Goal: Use online tool/utility: Utilize a website feature to perform a specific function

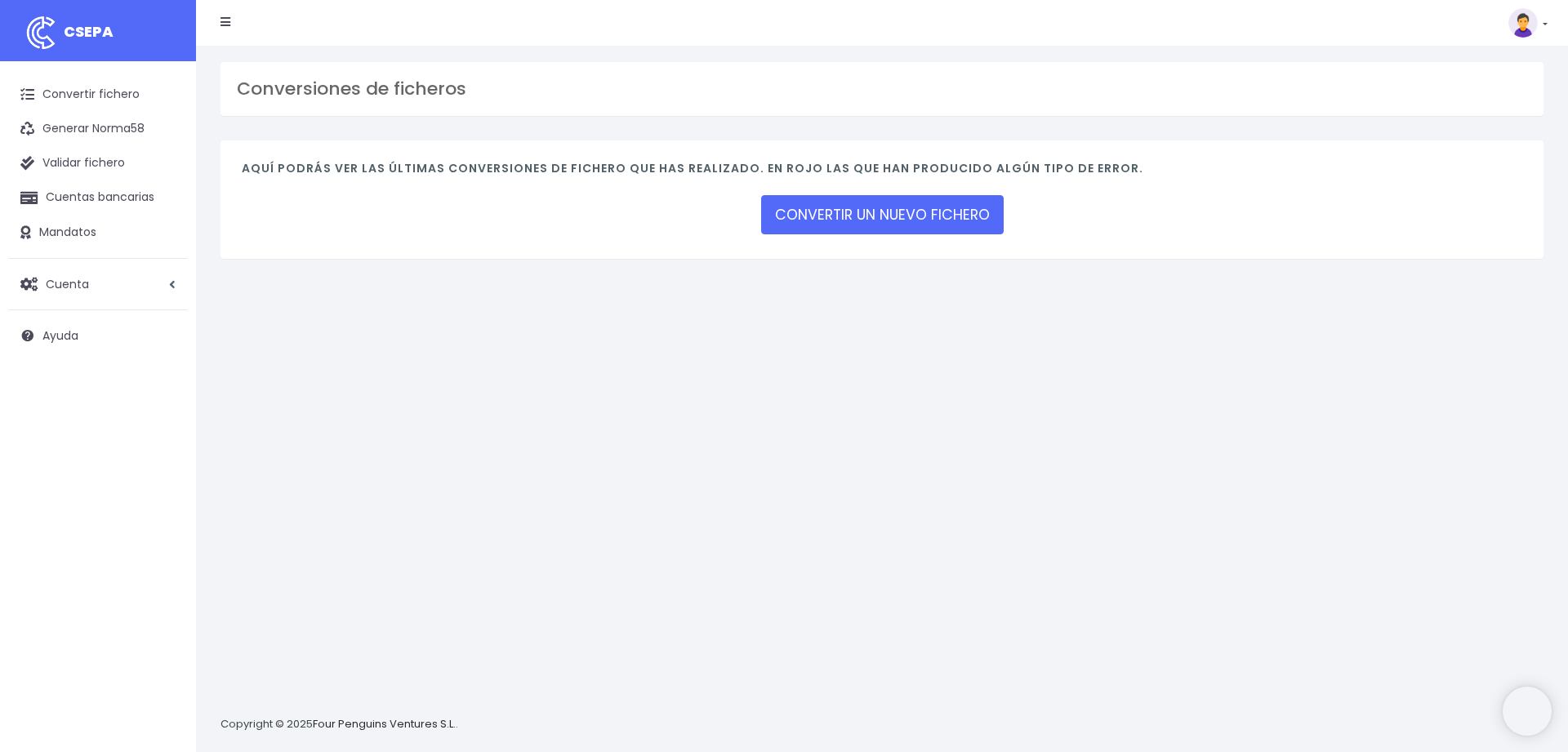
click at [850, 217] on link "CONVERTIR UN NUEVO FICHERO" at bounding box center [882, 214] width 242 height 39
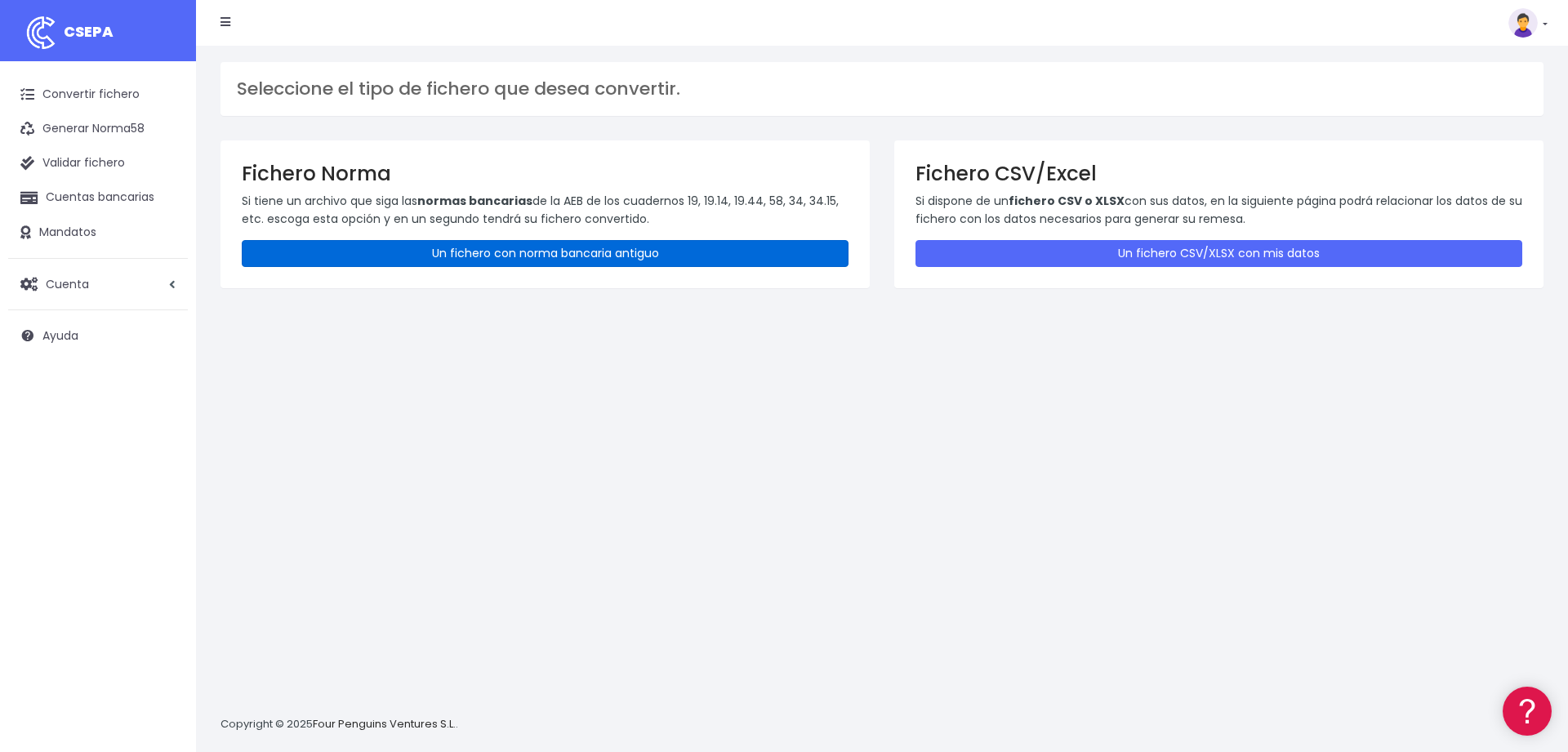
click at [508, 260] on link "Un fichero con norma bancaria antiguo" at bounding box center [545, 253] width 607 height 27
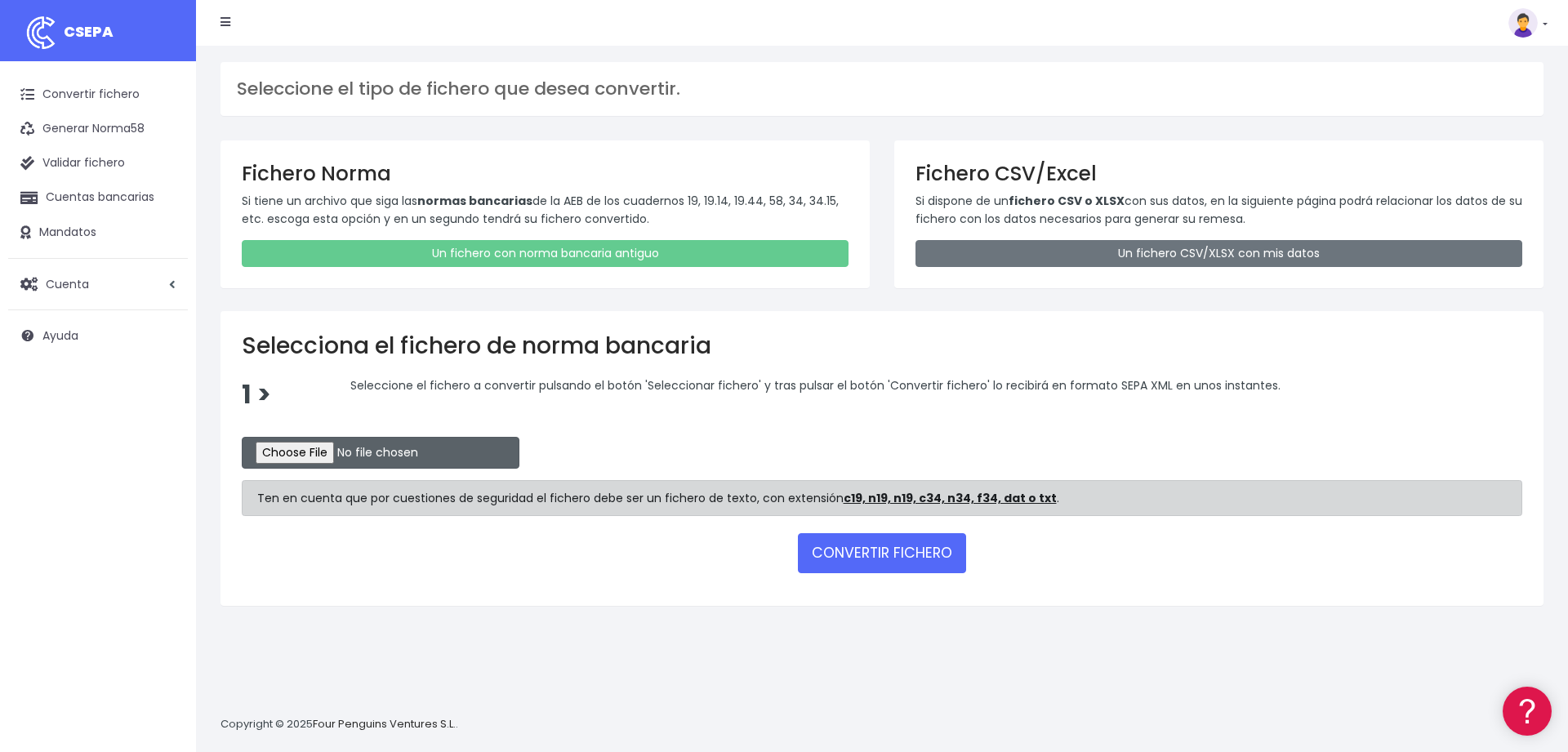
click at [297, 454] on input "file" at bounding box center [381, 452] width 278 height 32
type input "C:\fakepath\camalteccajamar.c19"
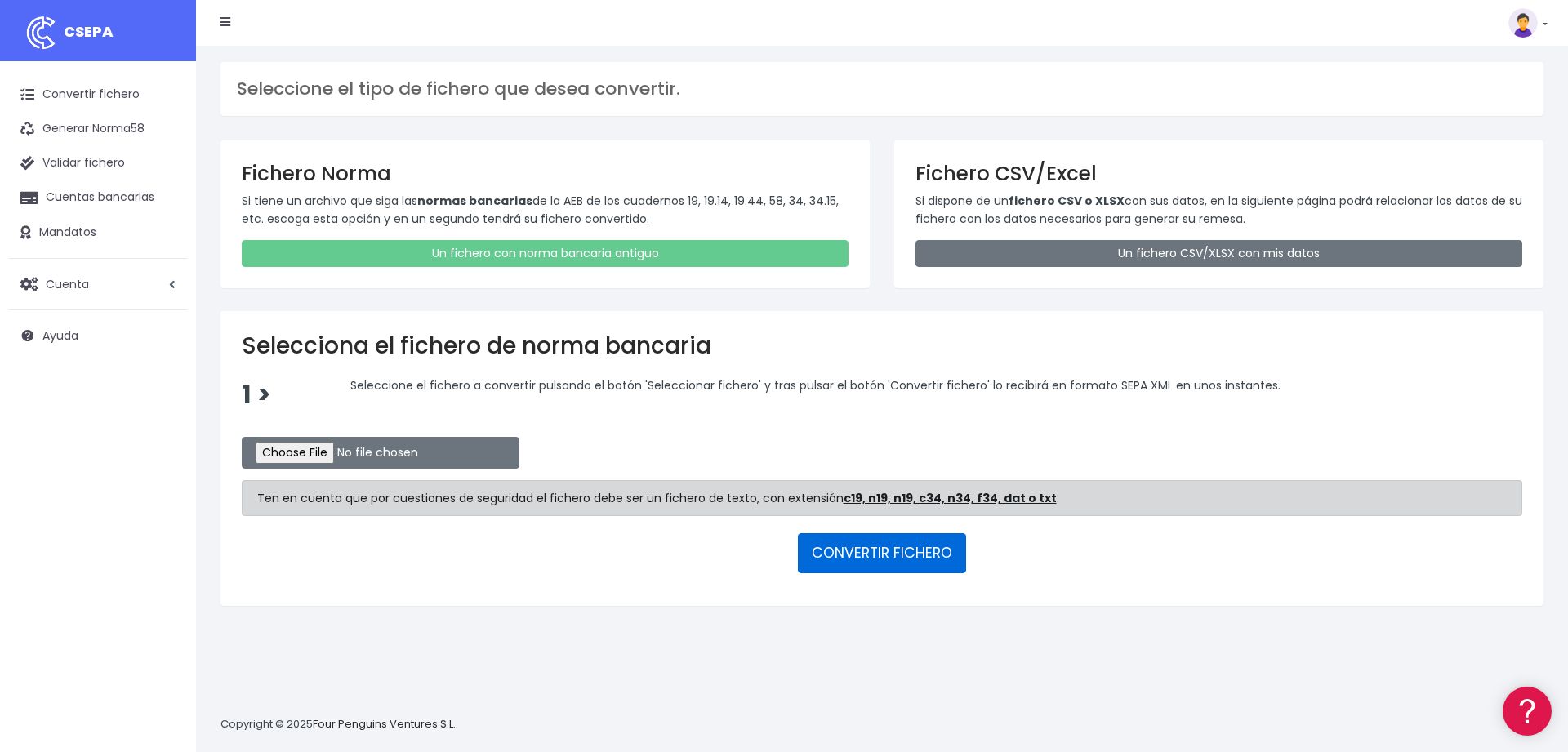
click at [916, 553] on button "CONVERTIR FICHERO" at bounding box center [882, 552] width 168 height 39
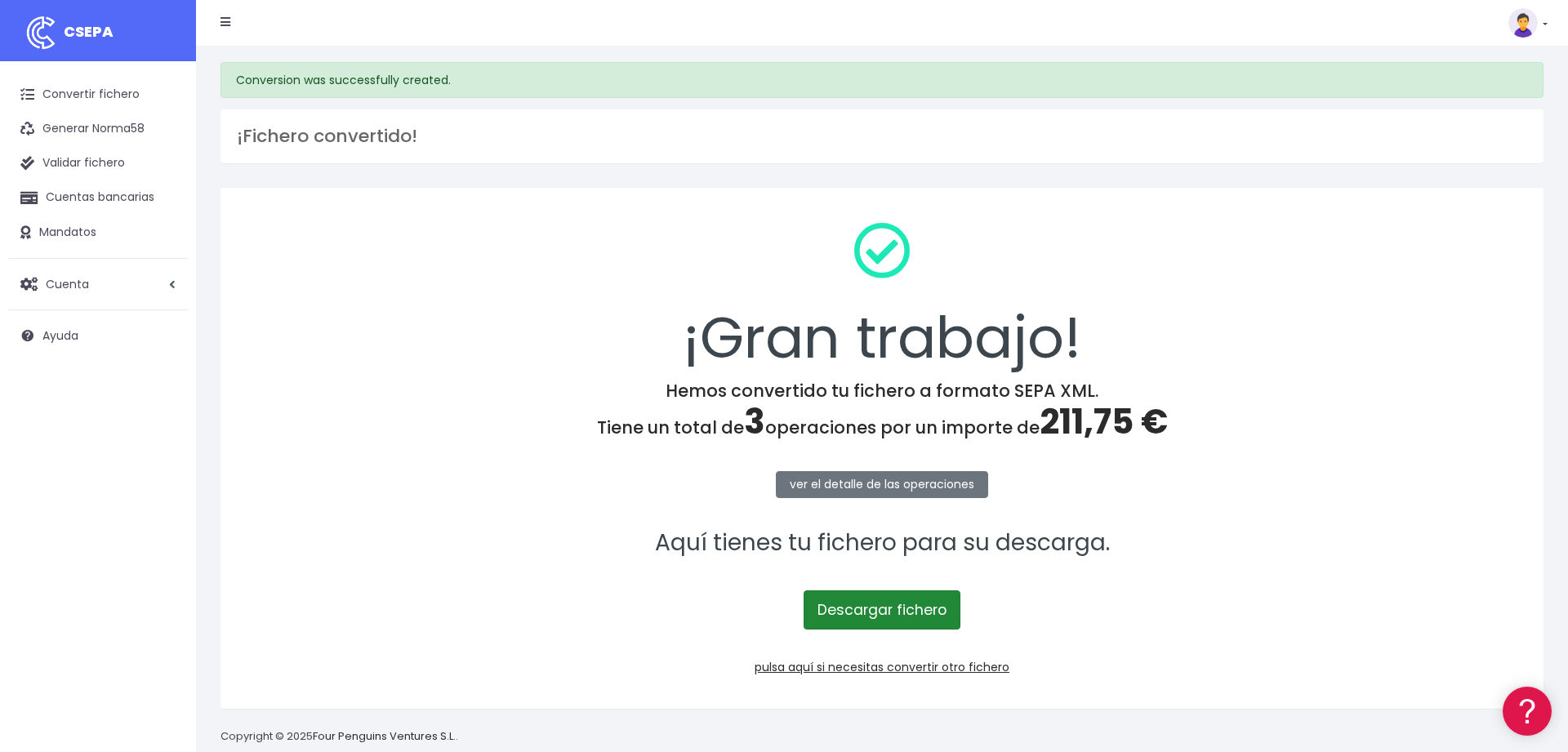
click at [880, 598] on link "Descargar fichero" at bounding box center [882, 609] width 157 height 39
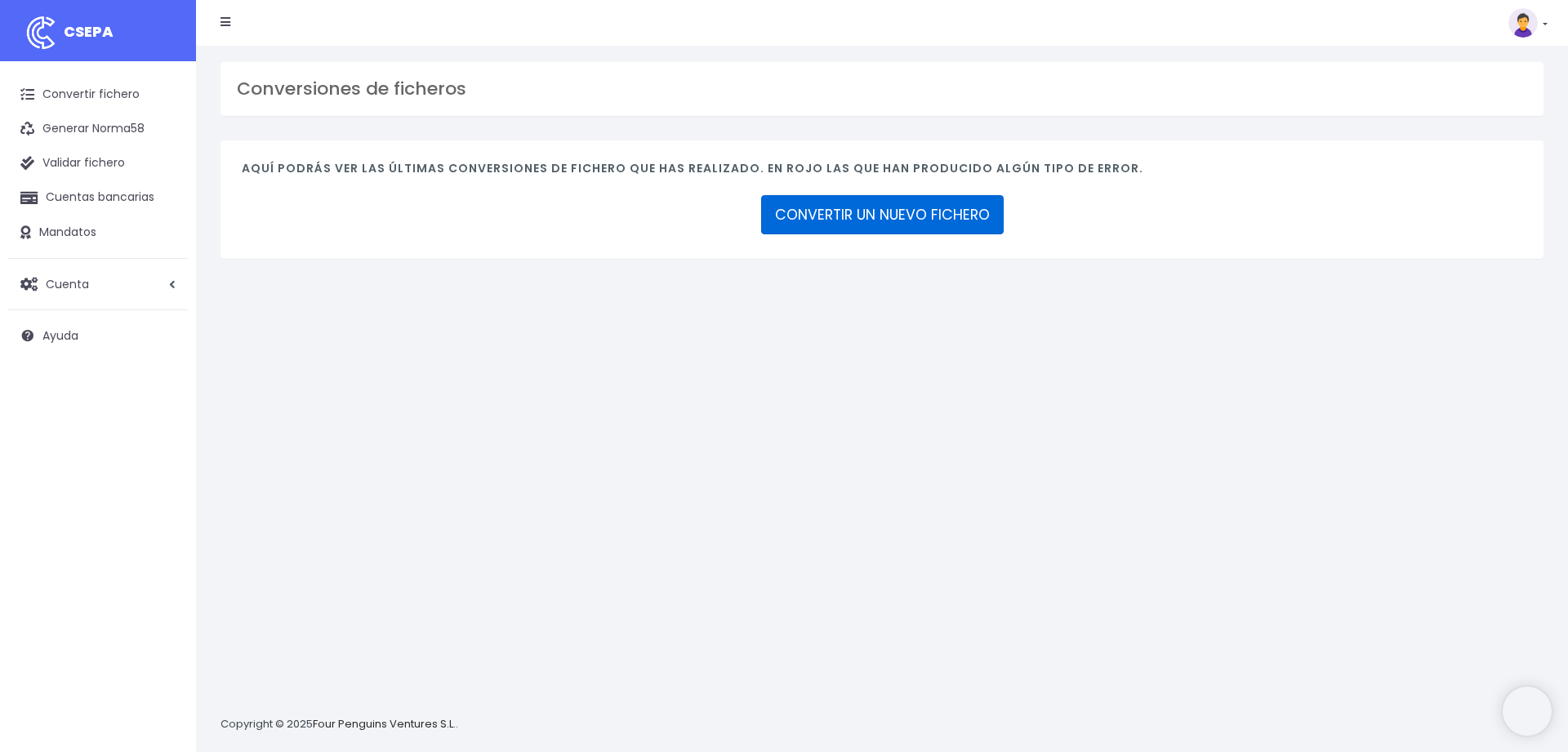
click at [842, 220] on link "CONVERTIR UN NUEVO FICHERO" at bounding box center [882, 214] width 242 height 39
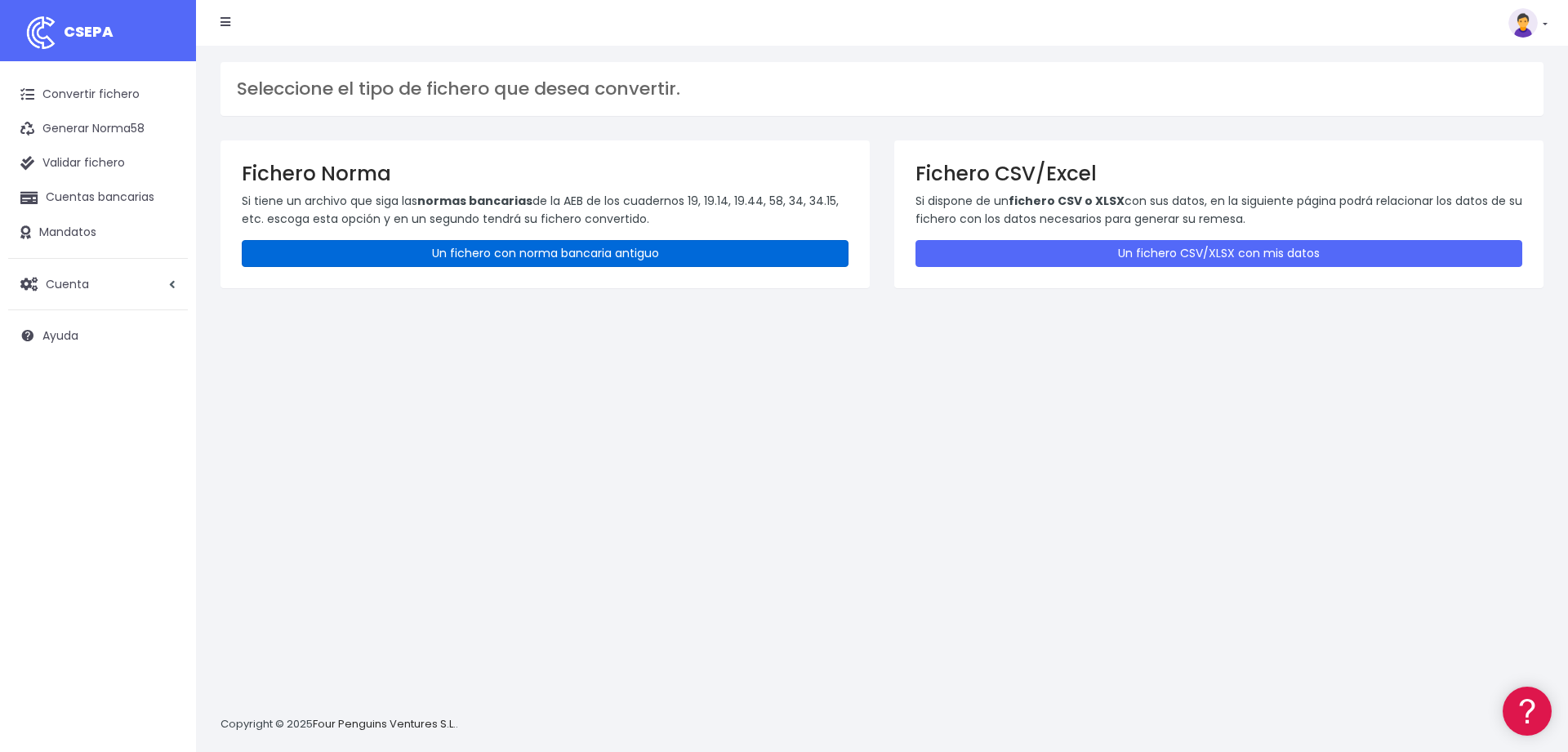
click at [593, 249] on link "Un fichero con norma bancaria antiguo" at bounding box center [545, 253] width 607 height 27
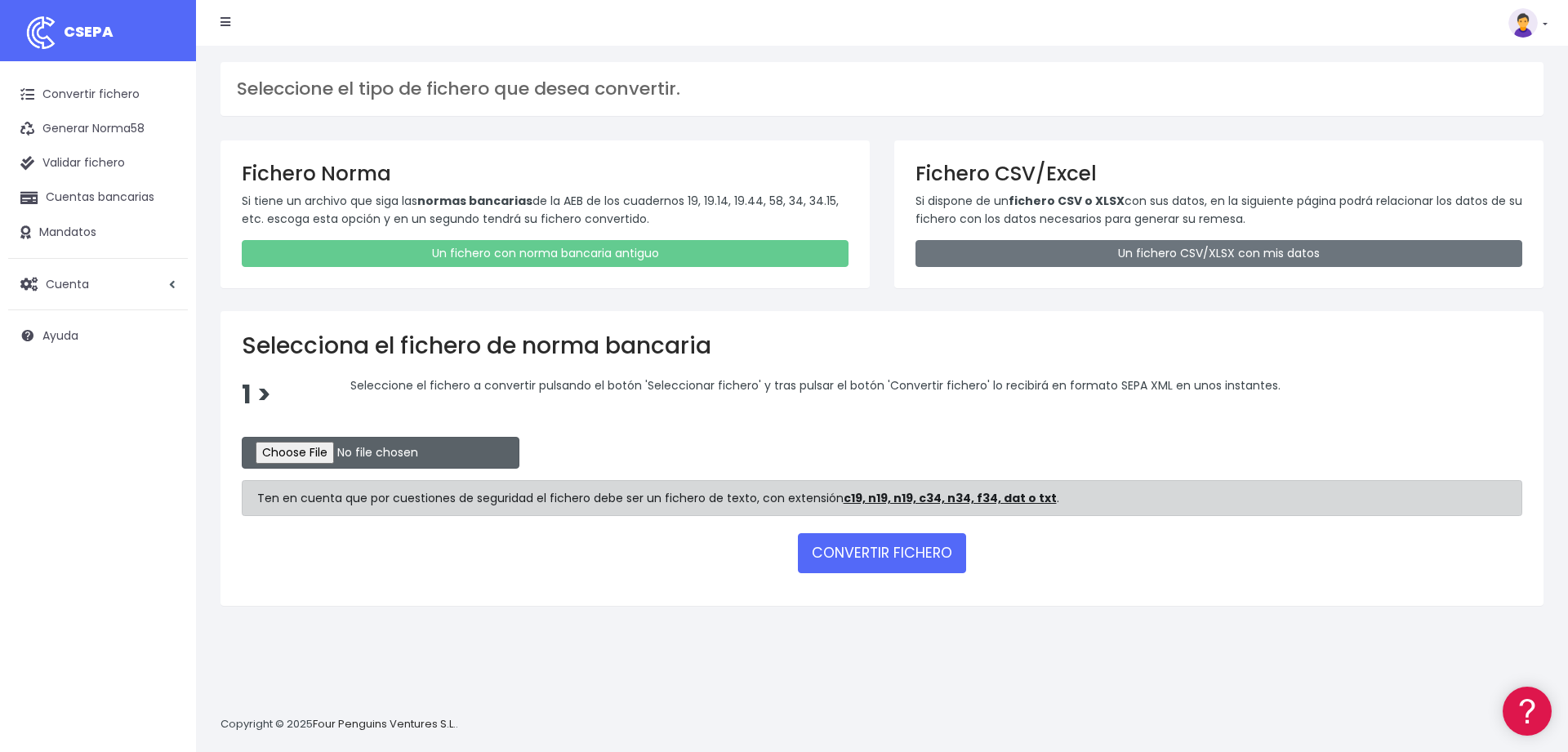
click at [308, 448] on input "file" at bounding box center [381, 452] width 278 height 32
type input "C:\fakepath\overantsabadell15102025.c19"
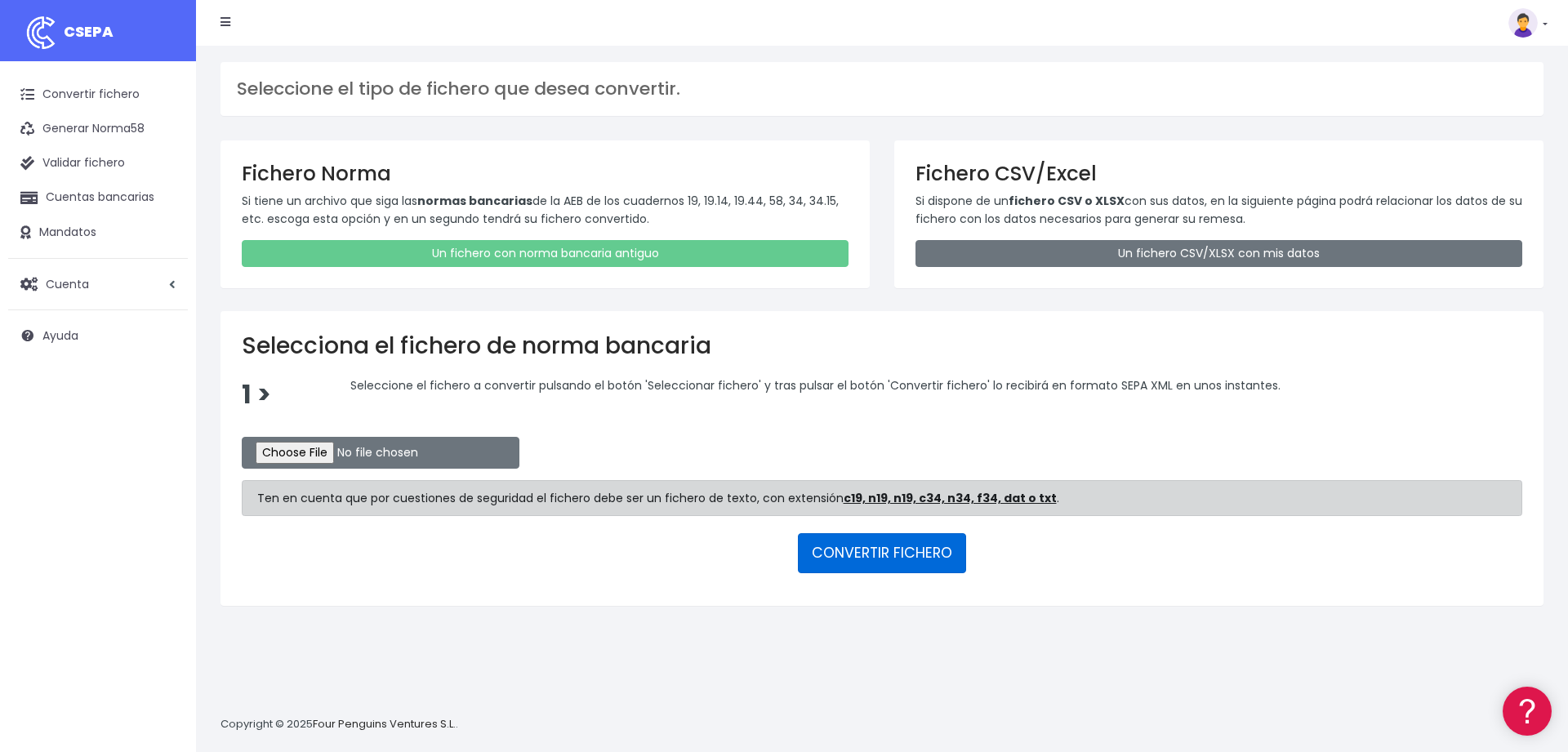
click at [824, 546] on button "CONVERTIR FICHERO" at bounding box center [882, 552] width 168 height 39
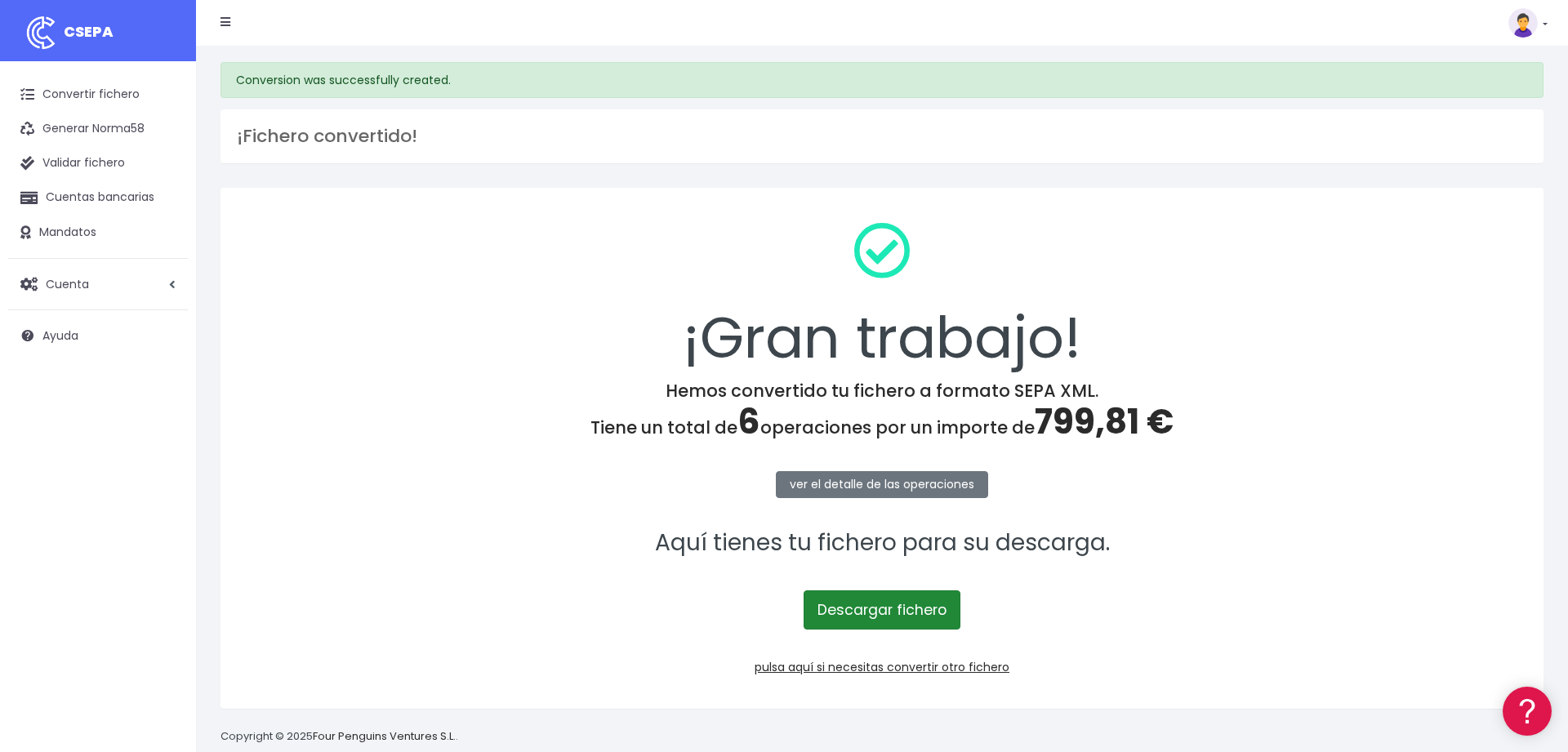
click at [874, 603] on link "Descargar fichero" at bounding box center [882, 609] width 157 height 39
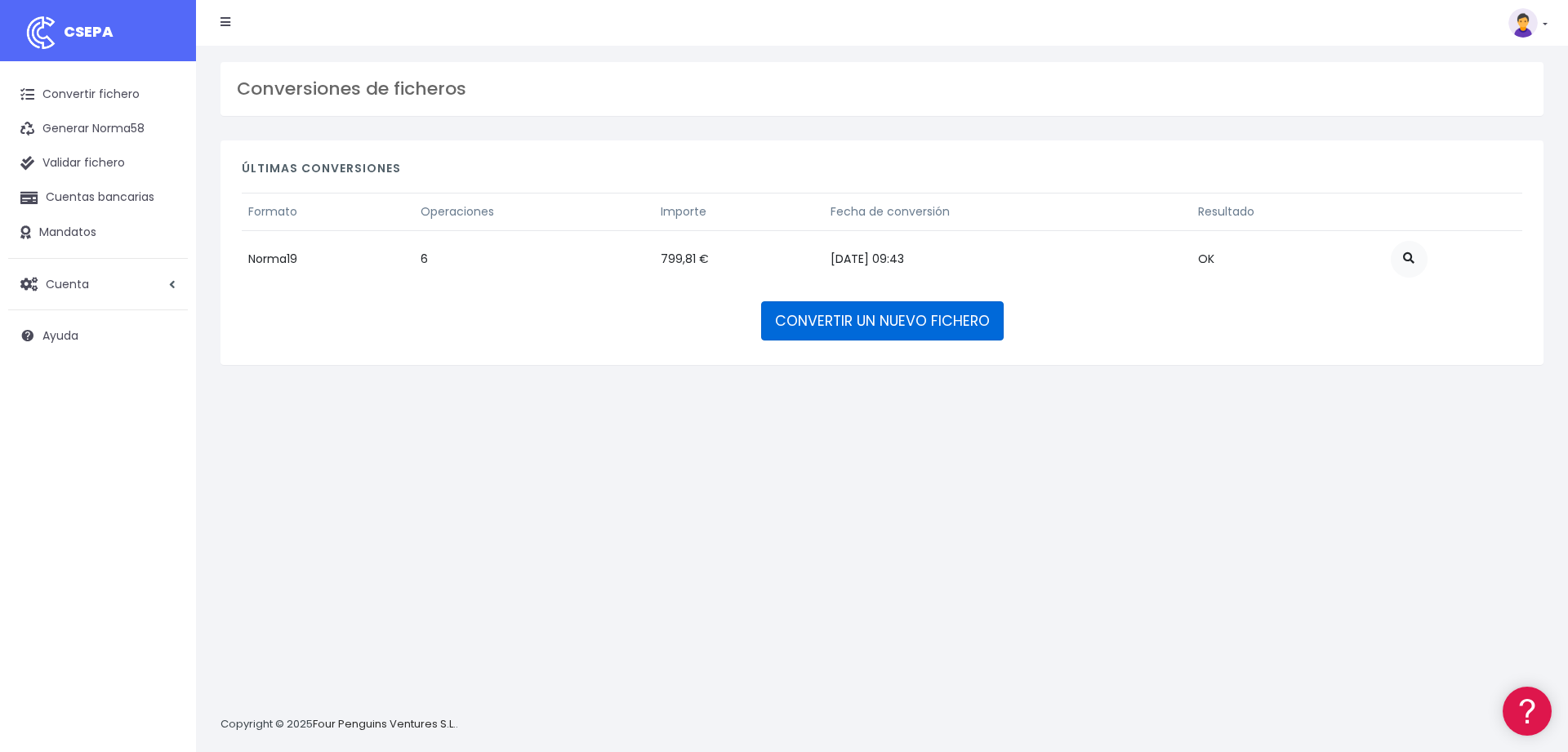
click at [894, 328] on link "CONVERTIR UN NUEVO FICHERO" at bounding box center [882, 320] width 242 height 39
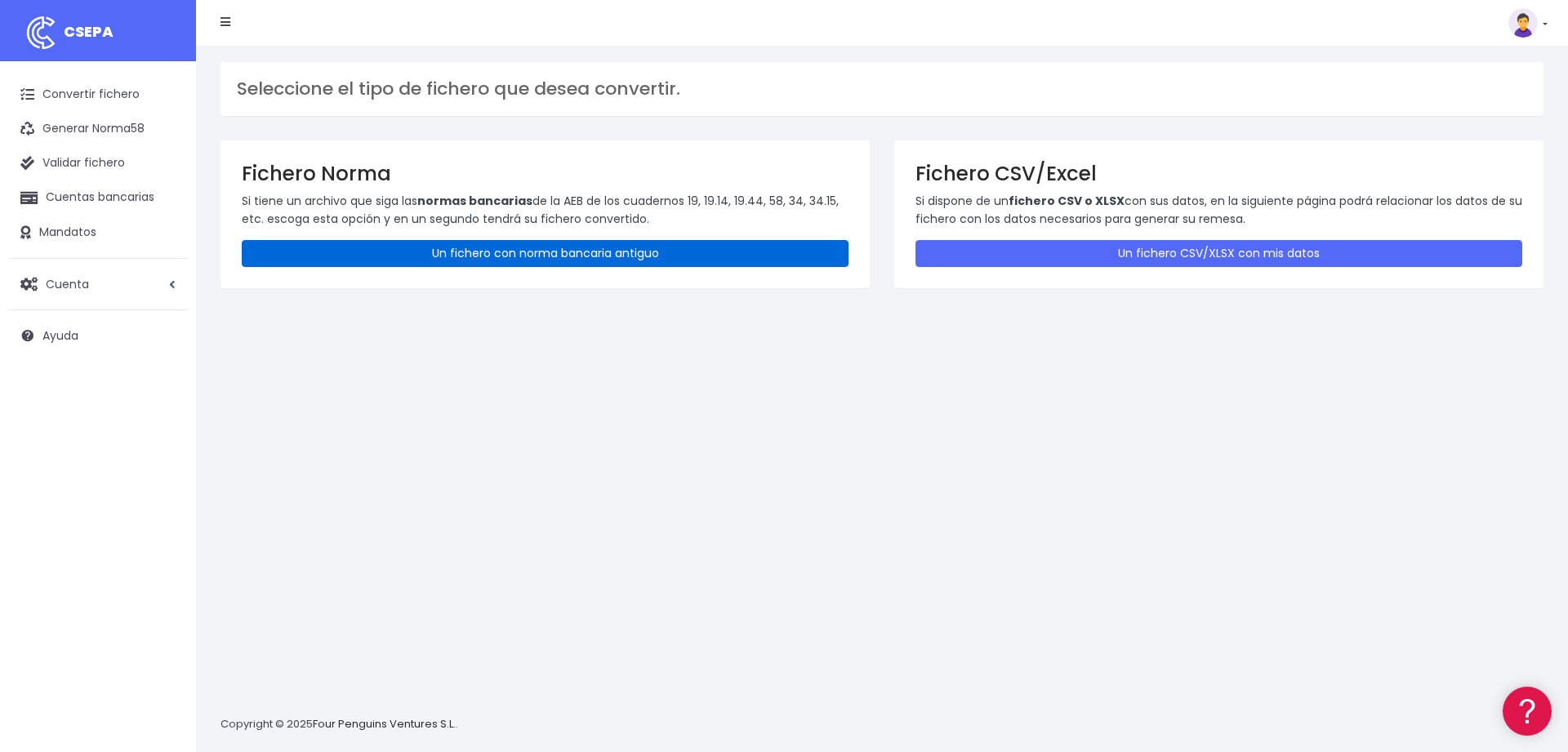
click at [519, 255] on link "Un fichero con norma bancaria antiguo" at bounding box center [545, 253] width 607 height 27
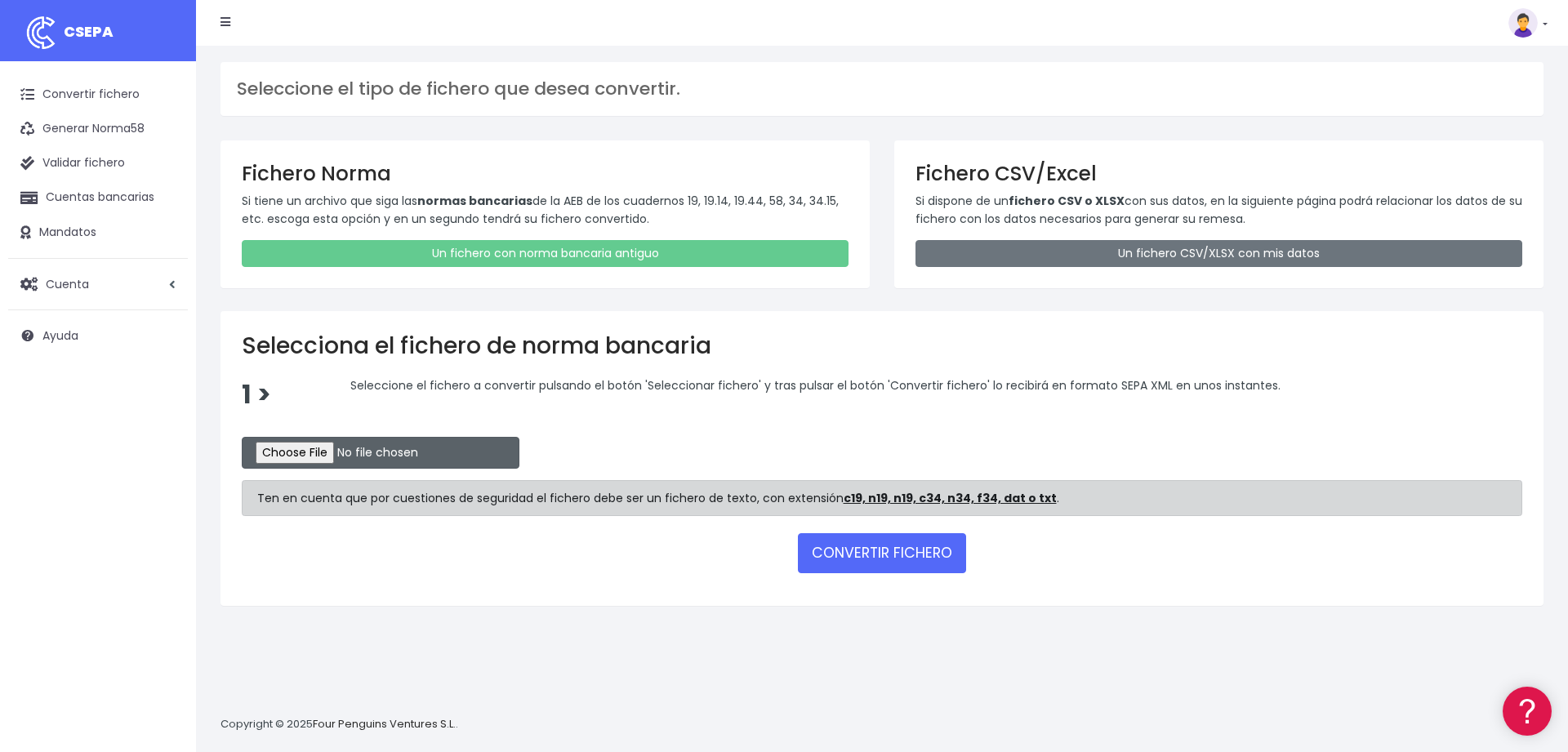
click at [287, 449] on input "file" at bounding box center [381, 452] width 278 height 32
type input "C:\fakepath\brandpostsabadell15102025.c19"
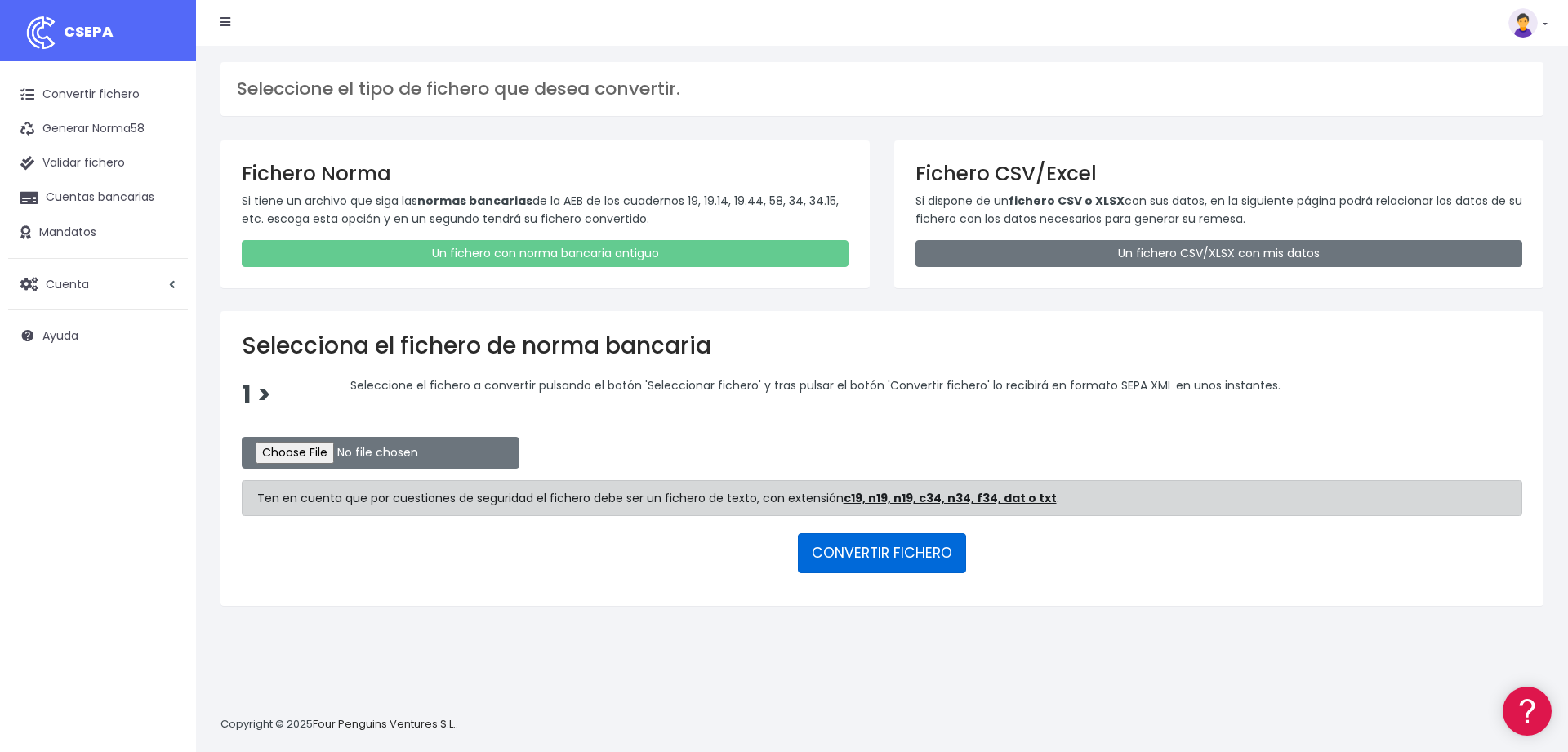
click at [887, 560] on button "CONVERTIR FICHERO" at bounding box center [882, 552] width 168 height 39
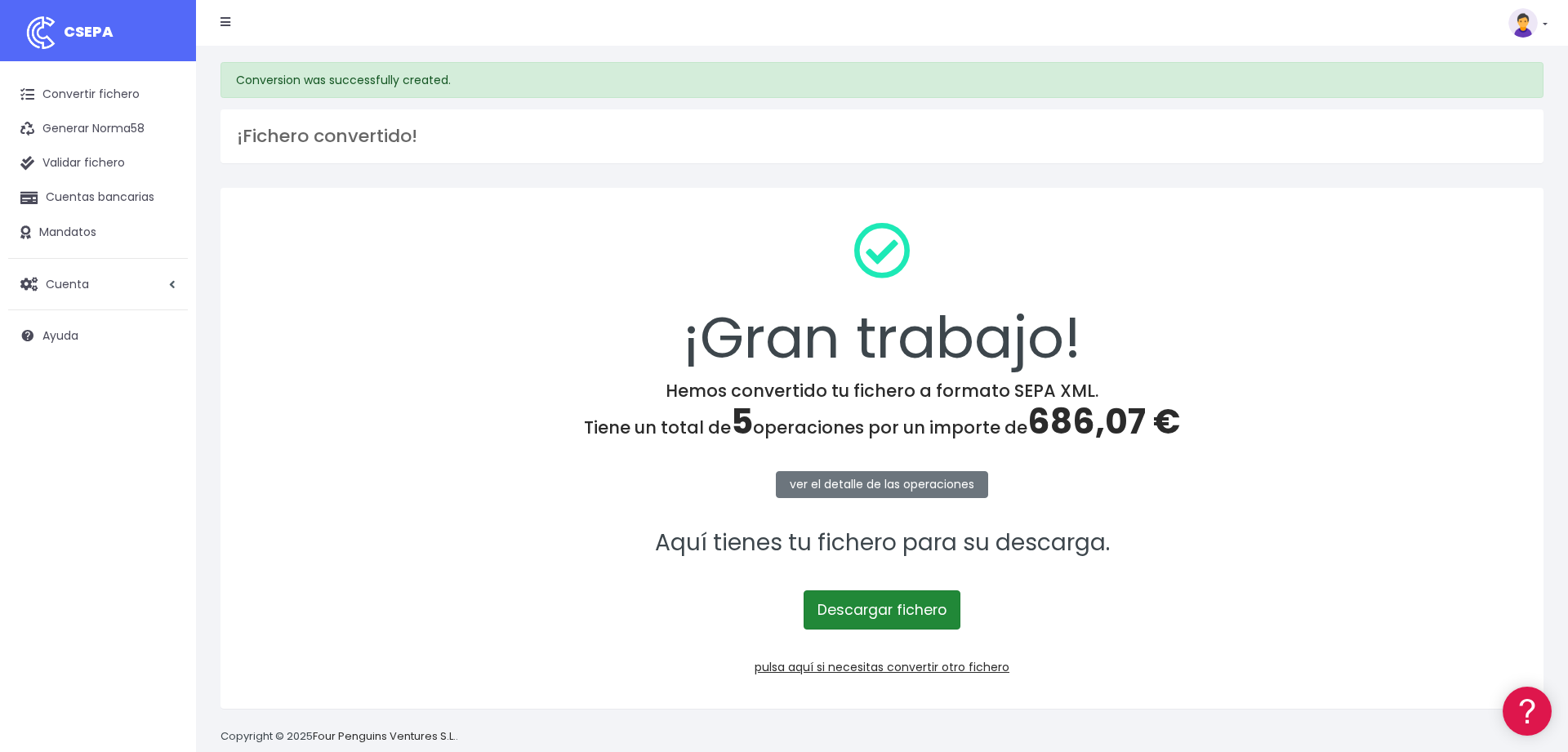
click at [883, 624] on link "Descargar fichero" at bounding box center [882, 609] width 157 height 39
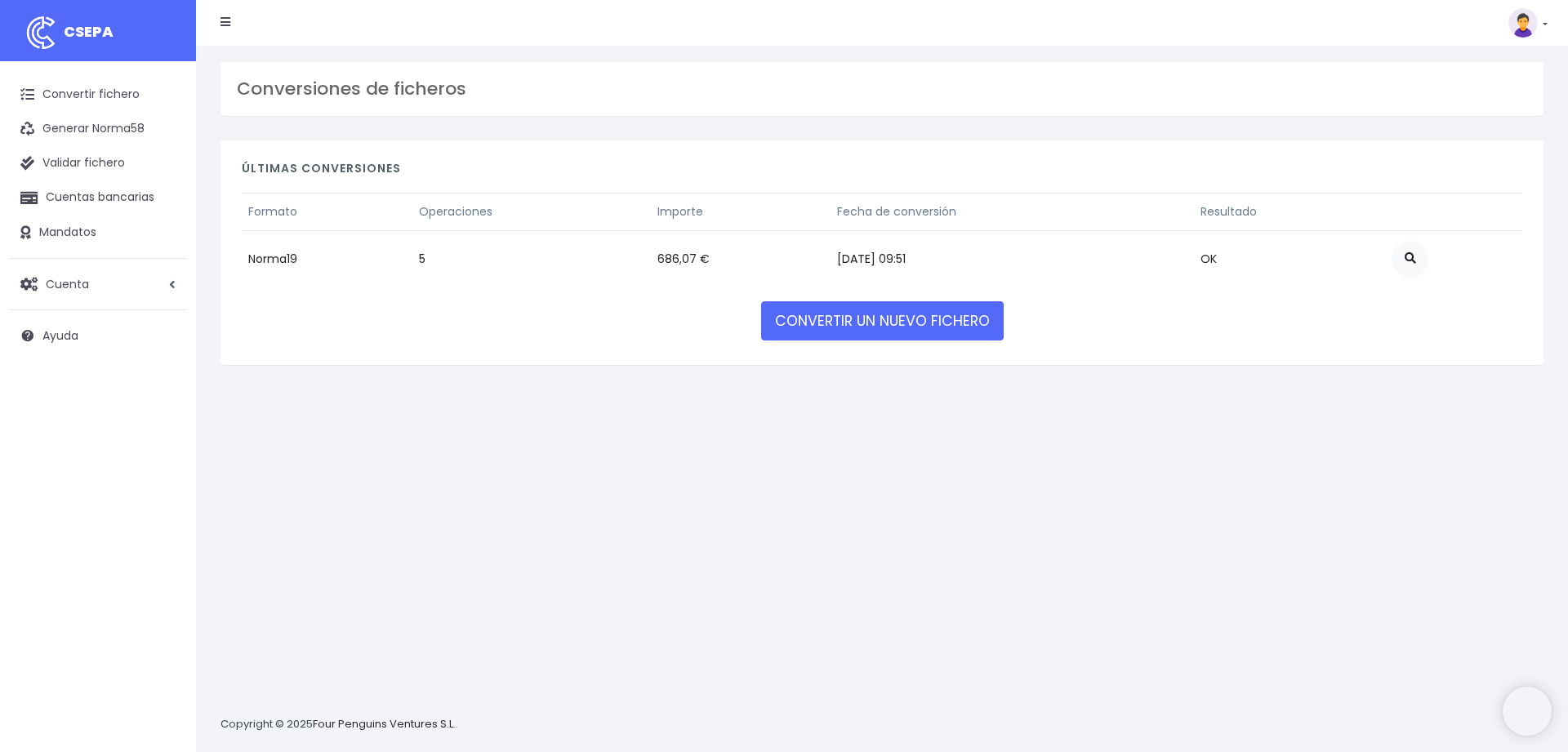
click at [841, 330] on link "CONVERTIR UN NUEVO FICHERO" at bounding box center [882, 320] width 242 height 39
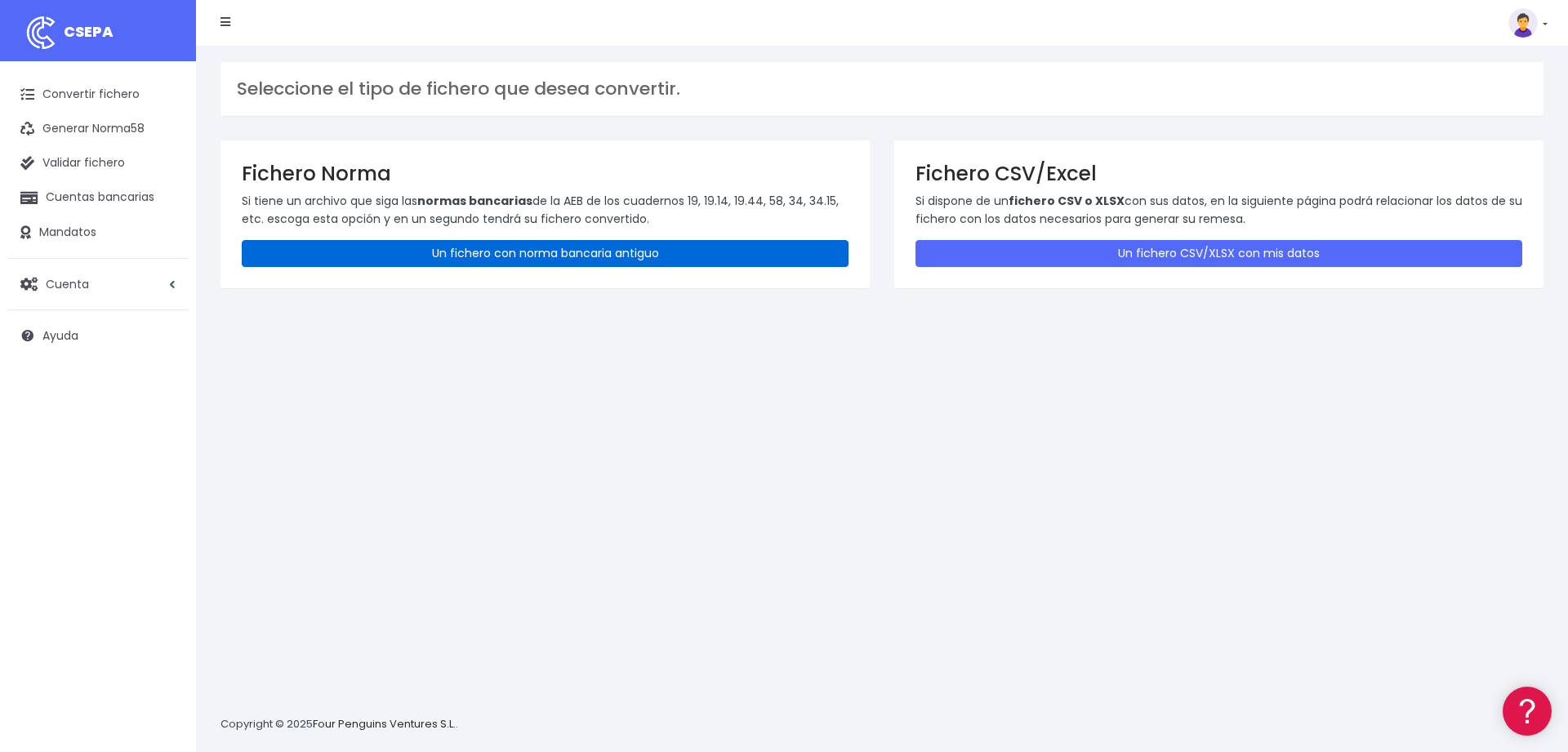
click at [582, 260] on link "Un fichero con norma bancaria antiguo" at bounding box center [545, 253] width 607 height 27
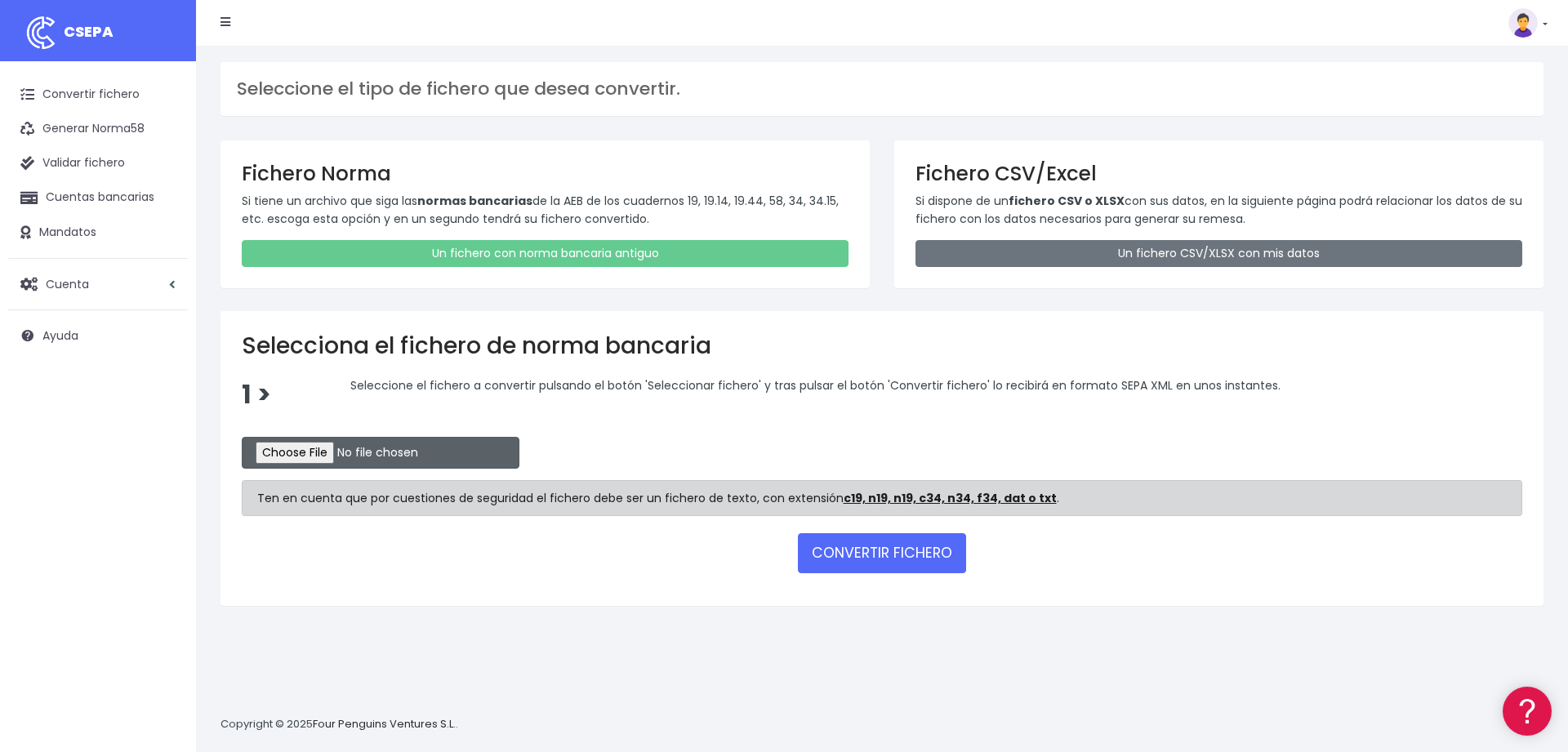
click at [272, 449] on input "file" at bounding box center [381, 452] width 278 height 32
type input "C:\fakepath\ibepartnersabadell15102025.c19"
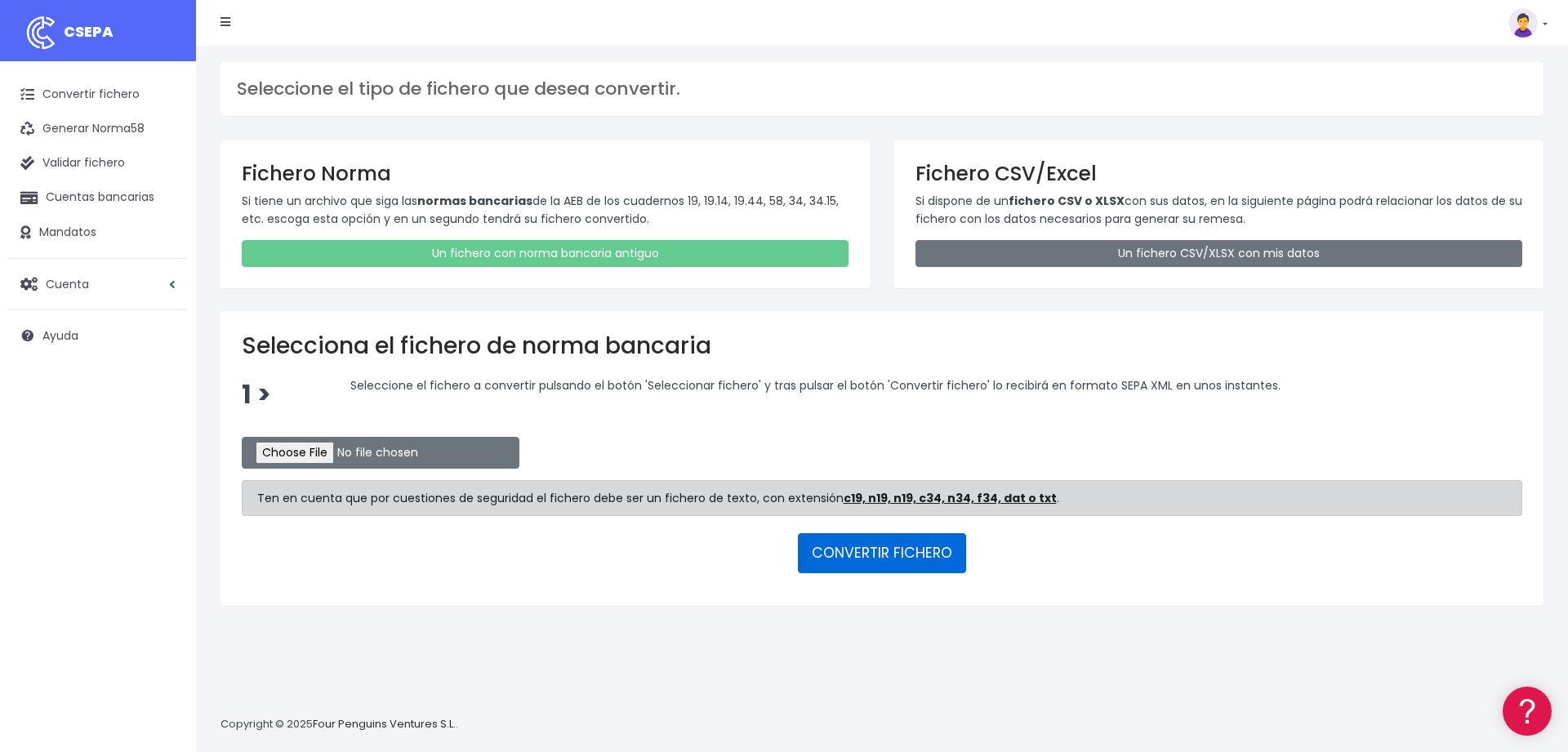
click at [877, 566] on button "CONVERTIR FICHERO" at bounding box center [882, 552] width 168 height 39
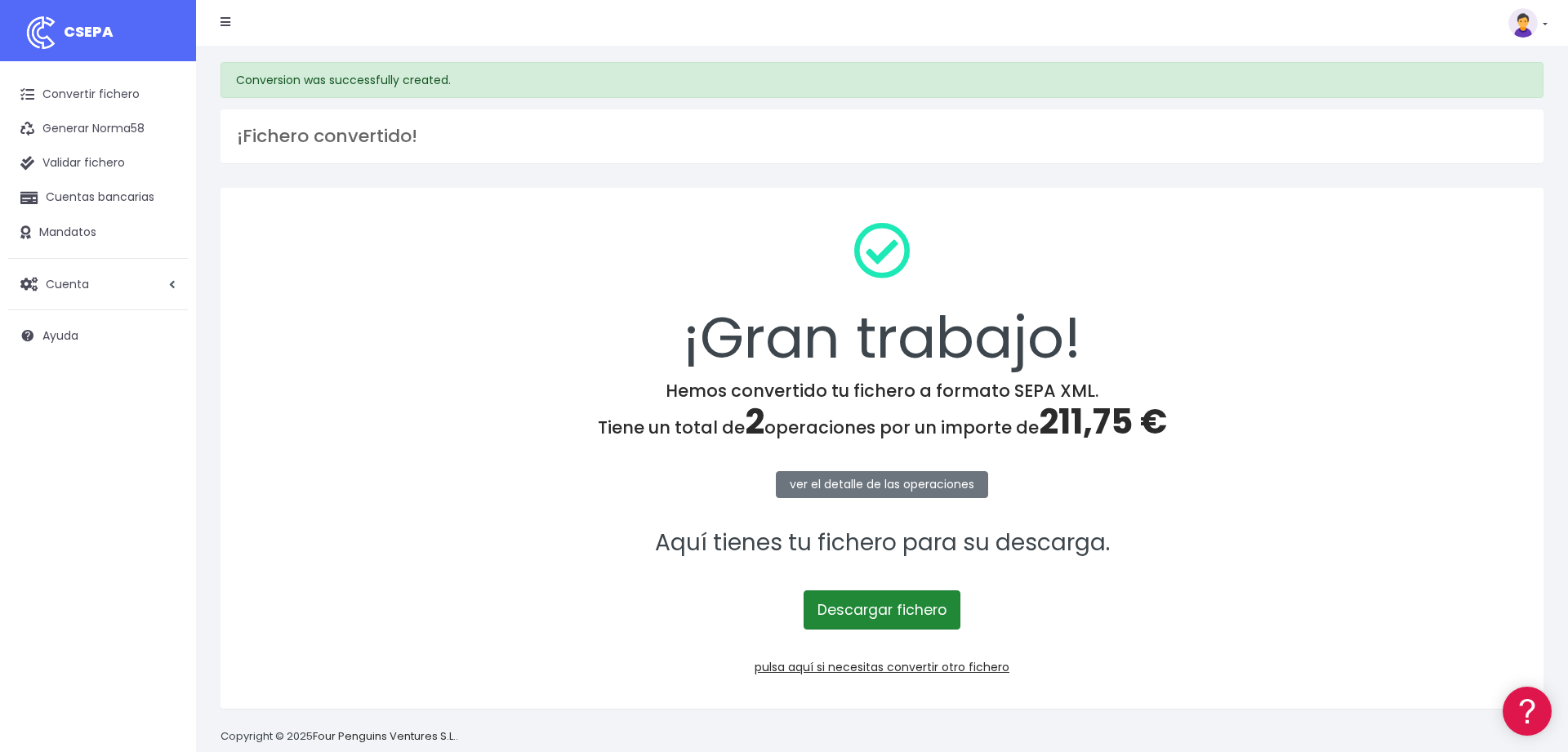
click at [910, 610] on link "Descargar fichero" at bounding box center [882, 609] width 157 height 39
